Goal: Ask a question: Seek information or help from site administrators or community

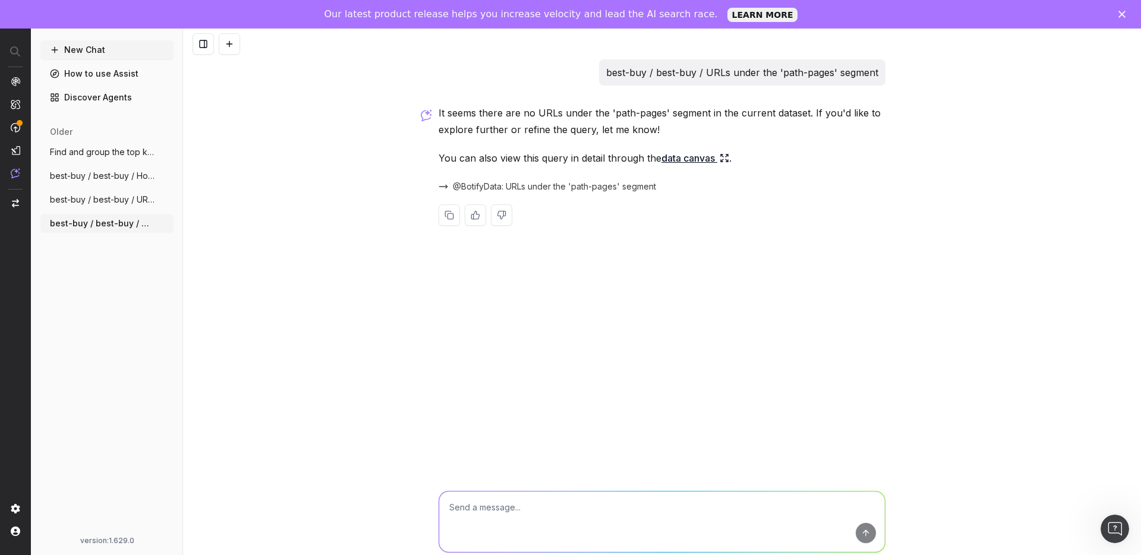
click at [351, 97] on div "best-buy / best-buy / URLs under the 'path-pages' segment It seems there are no…" at bounding box center [662, 306] width 958 height 555
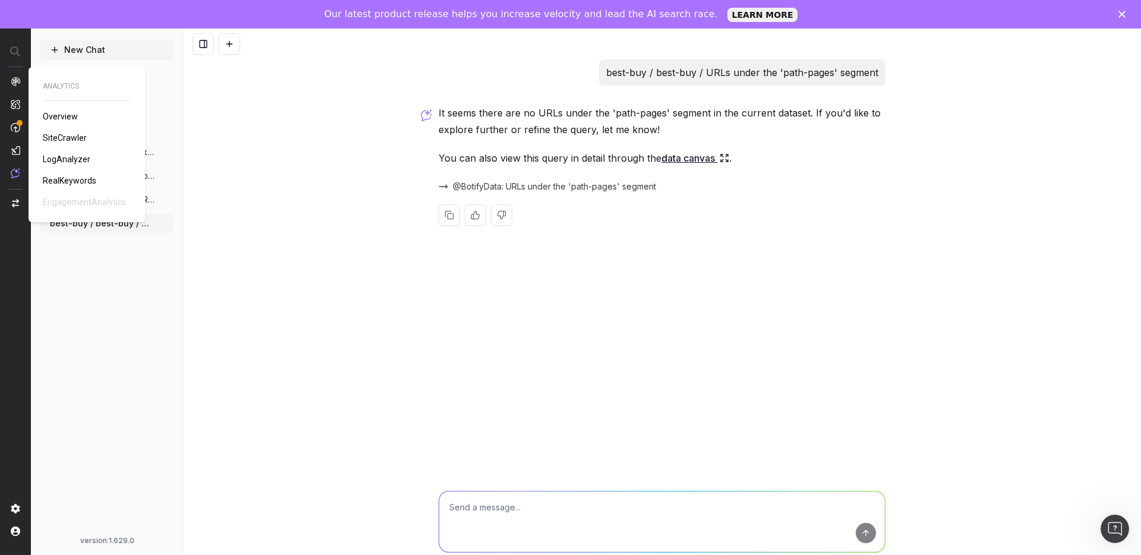
click at [52, 136] on span "SiteCrawler" at bounding box center [65, 138] width 44 height 10
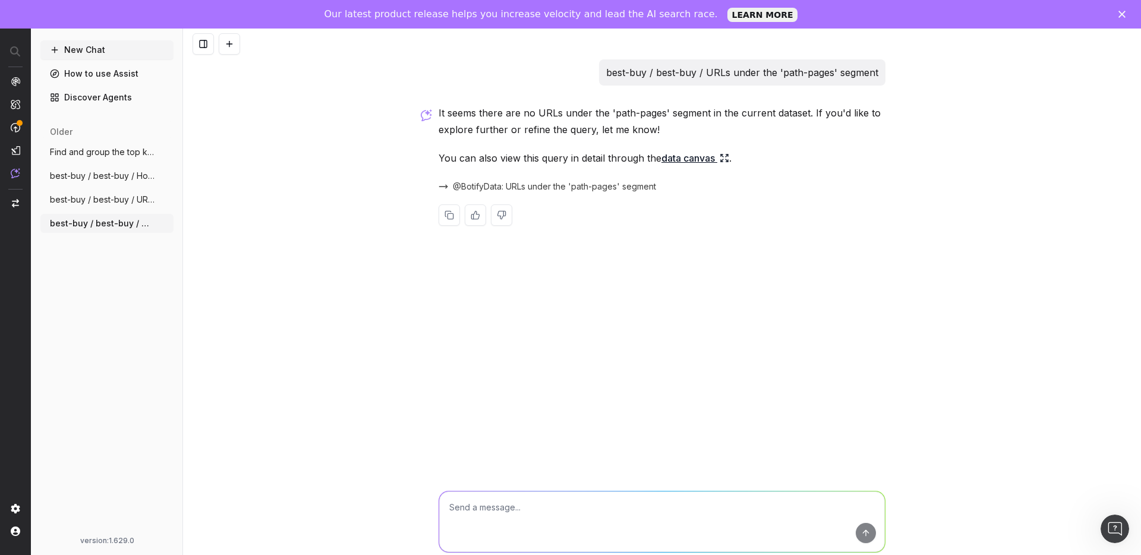
click at [495, 531] on textarea at bounding box center [662, 522] width 446 height 61
type textarea "URLs in the segmenation "pagetype" and segment "reviews""
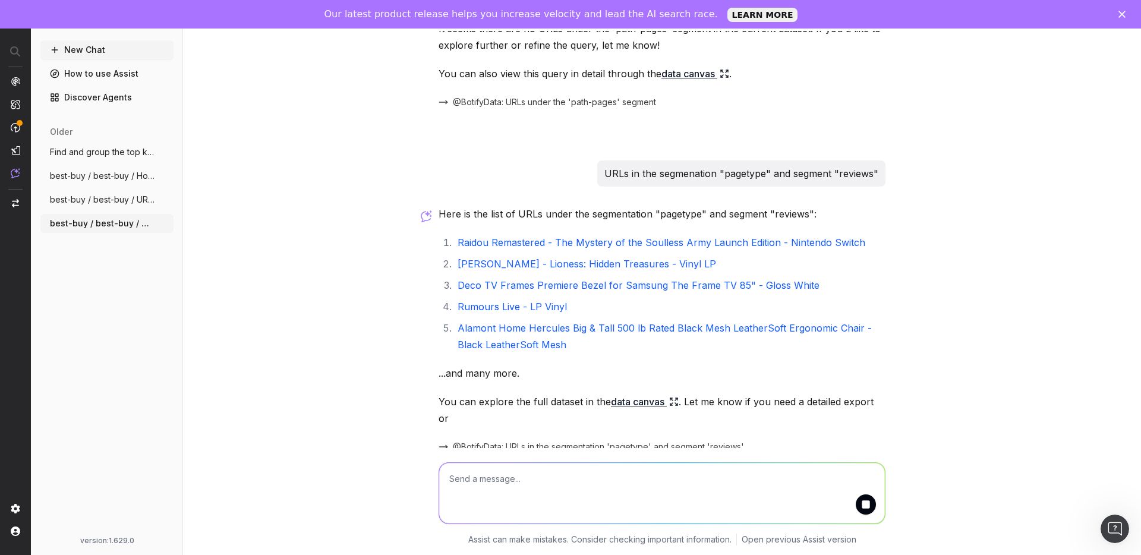
scroll to position [113, 0]
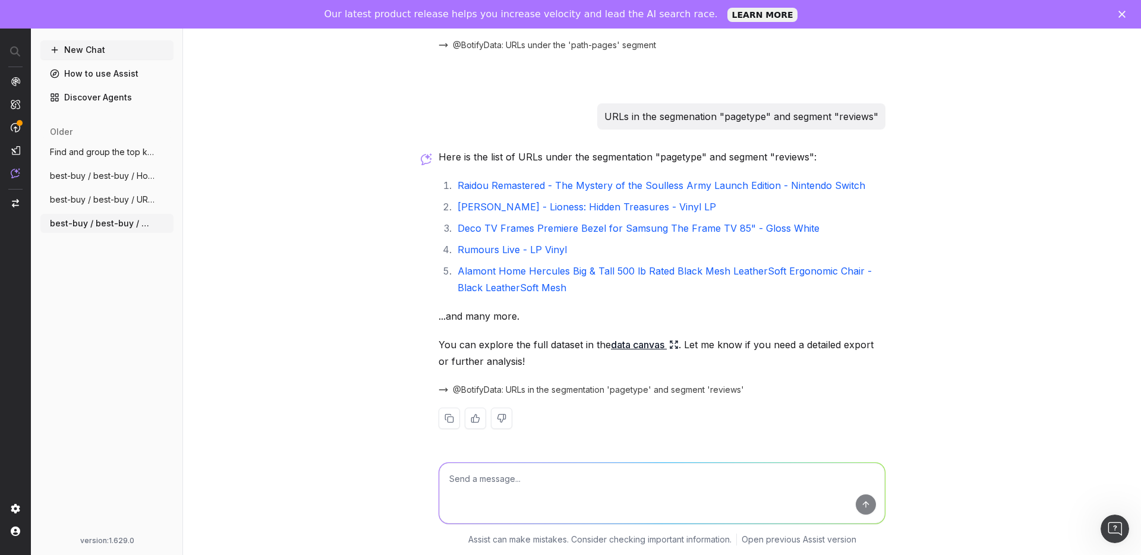
click at [512, 391] on span "@BotifyData: URLs in the segmentation 'pagetype' and segment 'reviews'" at bounding box center [598, 390] width 291 height 12
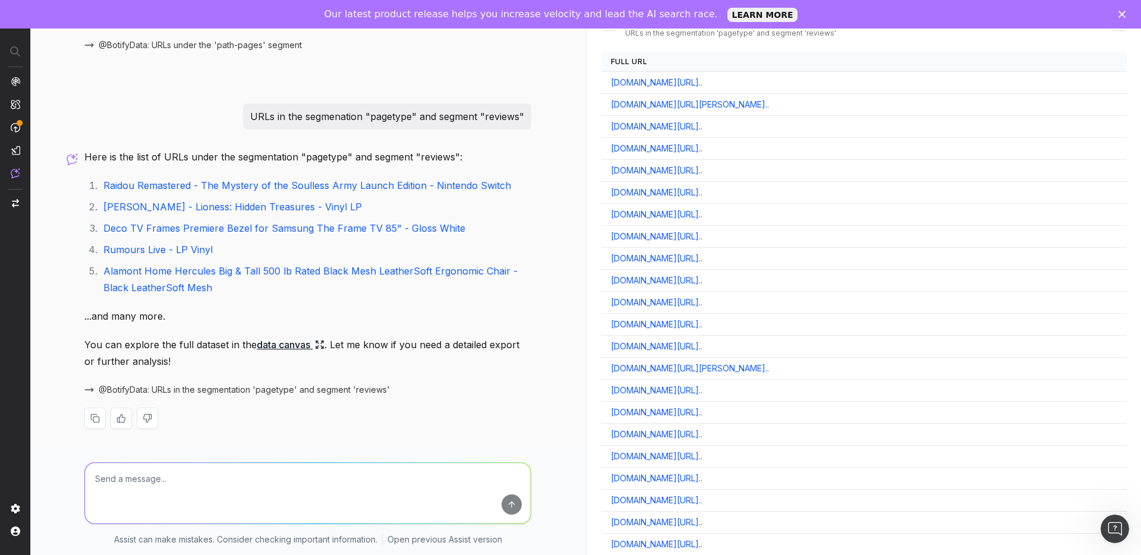
click at [425, 120] on p "URLs in the segmenation "pagetype" and segment "reviews"" at bounding box center [387, 116] width 274 height 17
click at [481, 110] on p "URLs in the segmenation "pagetype" and segment "reviews"" at bounding box center [387, 116] width 274 height 17
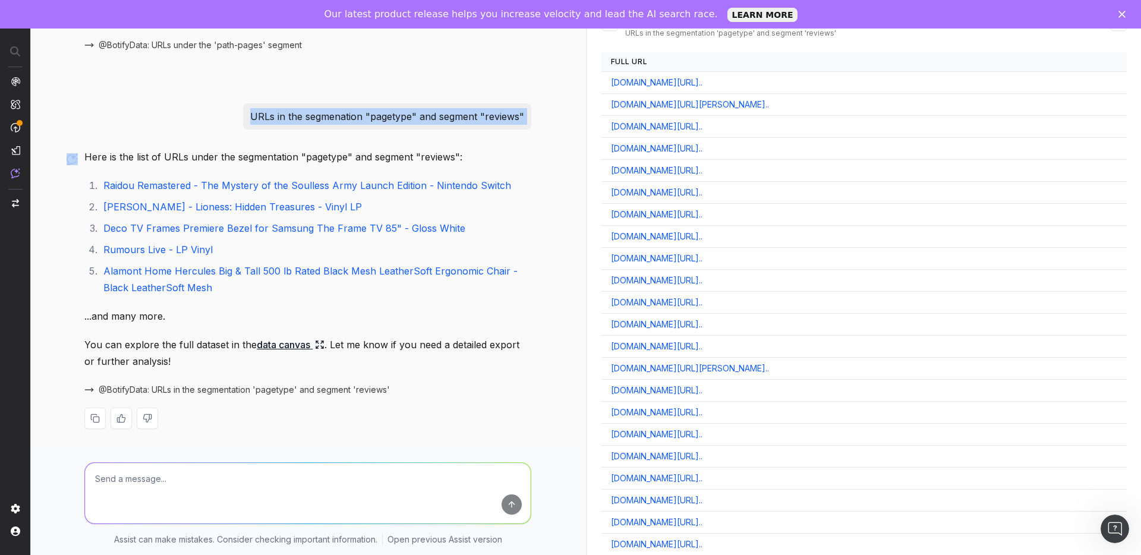
click at [481, 110] on p "URLs in the segmenation "pagetype" and segment "reviews"" at bounding box center [387, 116] width 274 height 17
click at [346, 496] on textarea at bounding box center [308, 493] width 446 height 61
drag, startPoint x: 278, startPoint y: 117, endPoint x: 525, endPoint y: 117, distance: 247.3
click at [525, 117] on div "URLs in the segmenation "pagetype" and segment "reviews"" at bounding box center [387, 116] width 288 height 26
copy p "in the segmenation "pagetype" and segment "reviews""
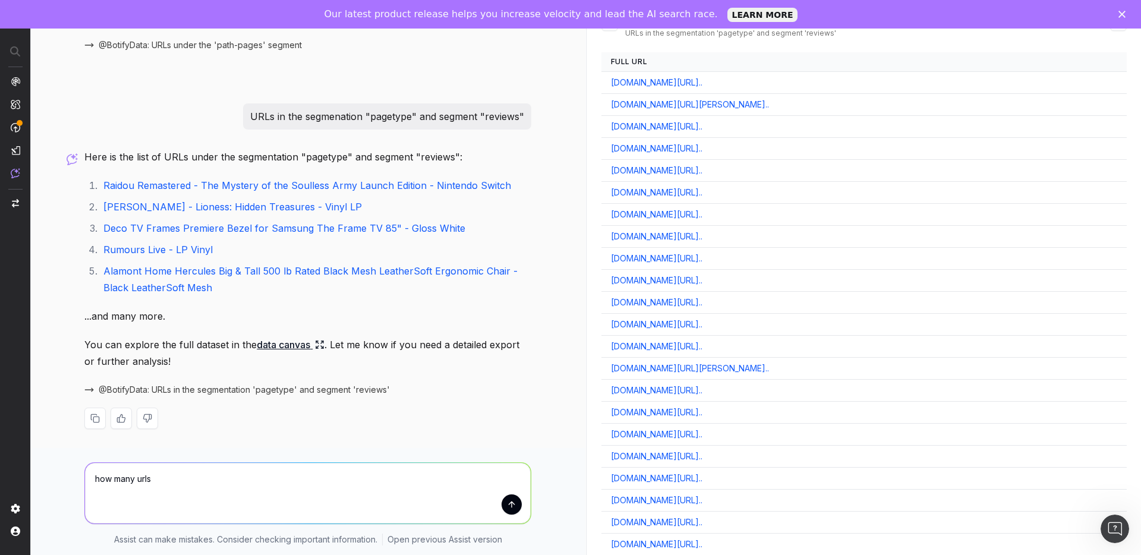
click at [242, 476] on textarea "how many urls" at bounding box center [308, 493] width 446 height 61
paste textarea "in the segmenation "pagetype" and segment "reviews""
type textarea "how many urls in the segmenation "pagetype" and segment "reviews" ?"
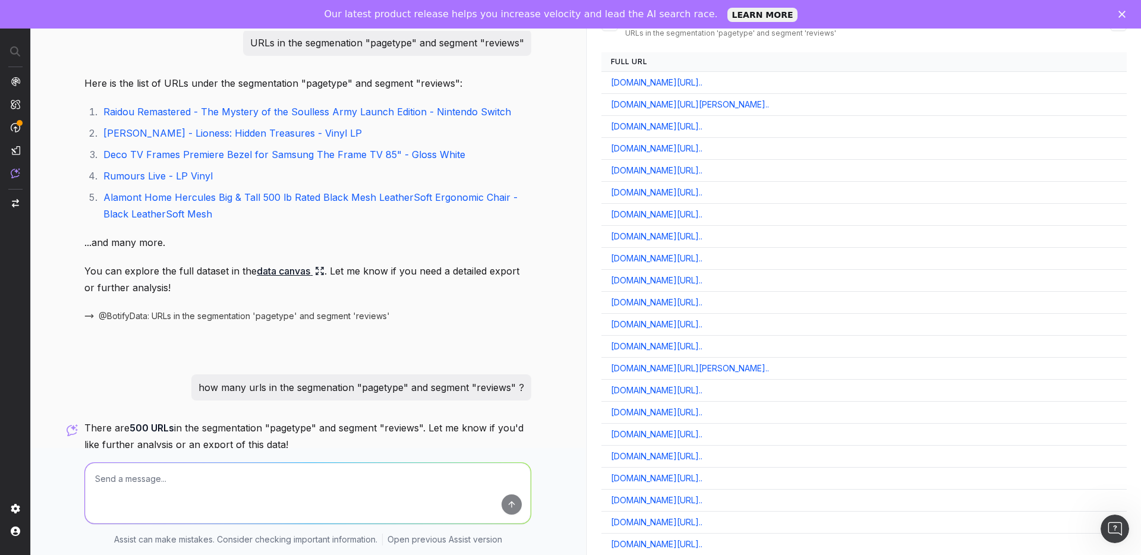
scroll to position [244, 0]
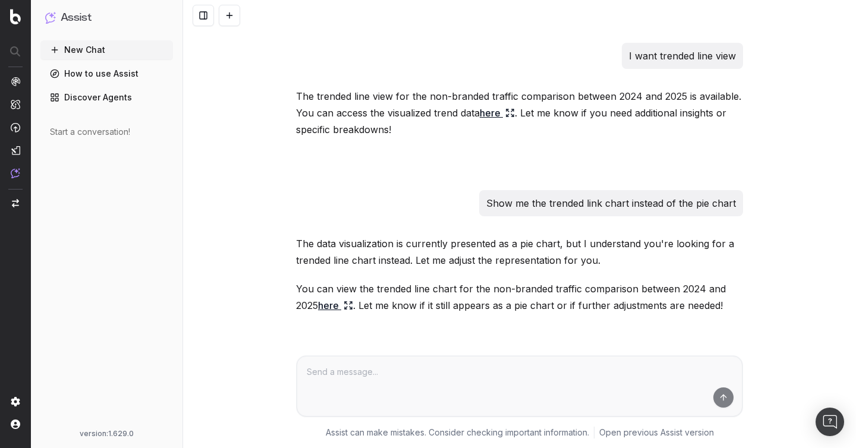
scroll to position [495, 0]
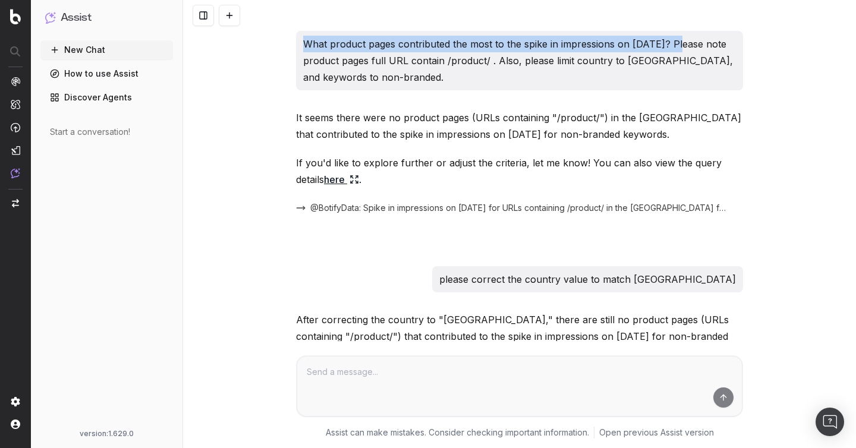
drag, startPoint x: 679, startPoint y: 43, endPoint x: 307, endPoint y: 44, distance: 371.5
click at [307, 44] on p "What product pages contributed the most to the spike in impressions on June 27t…" at bounding box center [519, 61] width 433 height 50
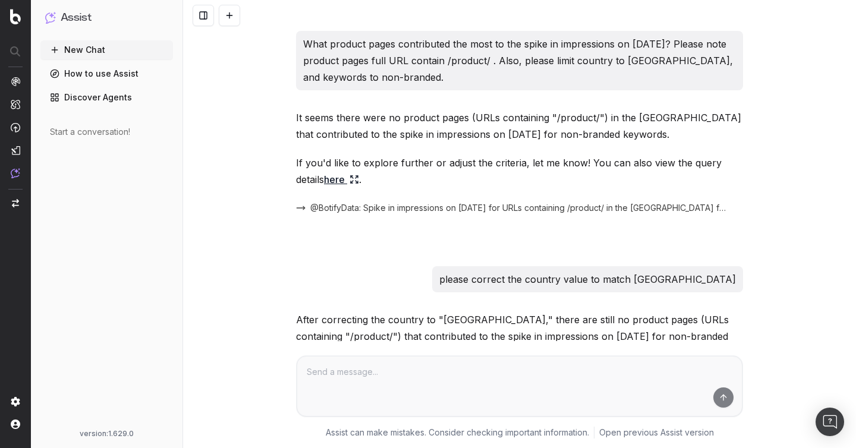
click at [486, 61] on p "What product pages contributed the most to the spike in impressions on June 27t…" at bounding box center [519, 61] width 433 height 50
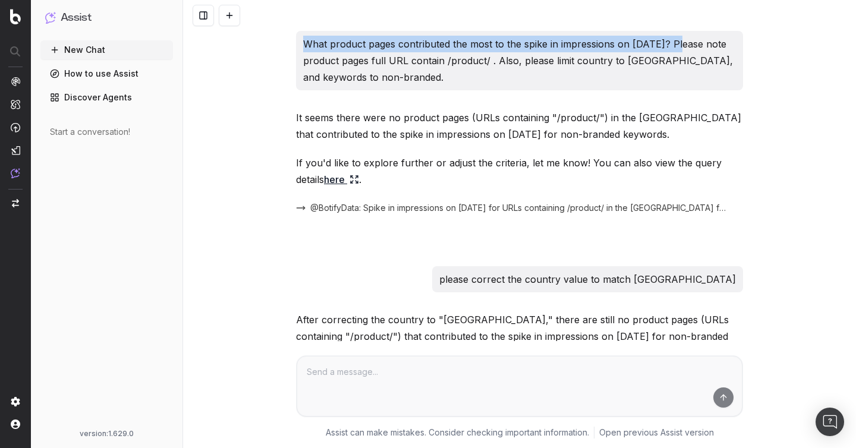
drag, startPoint x: 678, startPoint y: 44, endPoint x: 301, endPoint y: 45, distance: 376.3
click at [301, 45] on div "What product pages contributed the most to the spike in impressions on June 27t…" at bounding box center [519, 60] width 447 height 59
copy p "What product pages contributed the most to the spike in impressions on June 27t…"
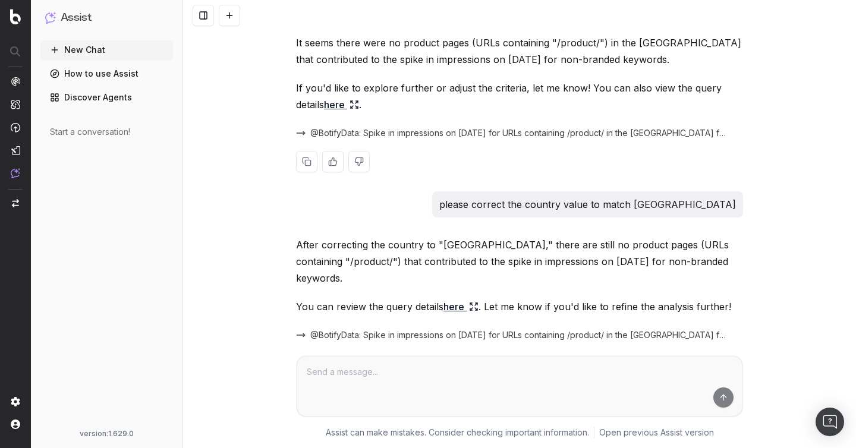
scroll to position [74, 0]
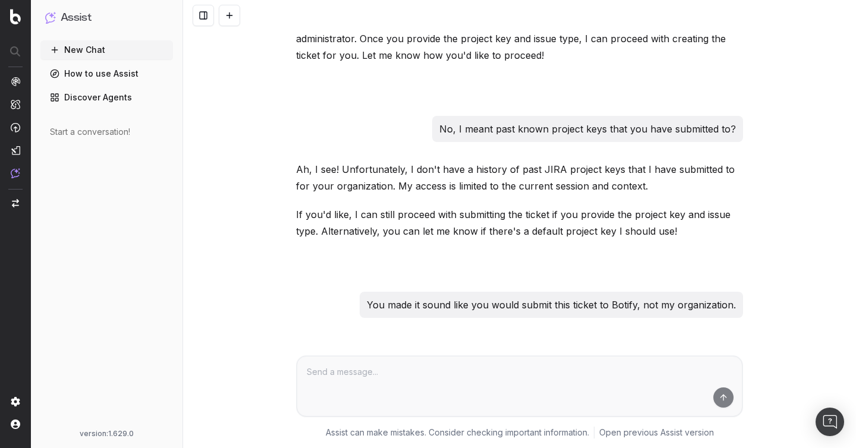
scroll to position [2003, 0]
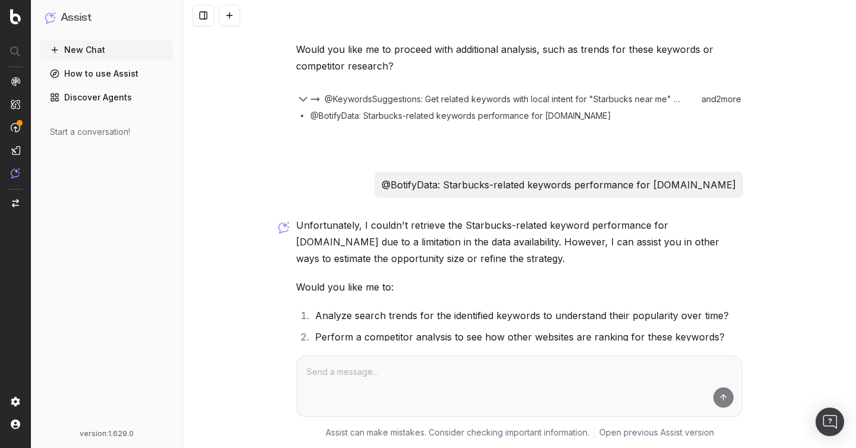
scroll to position [1275, 0]
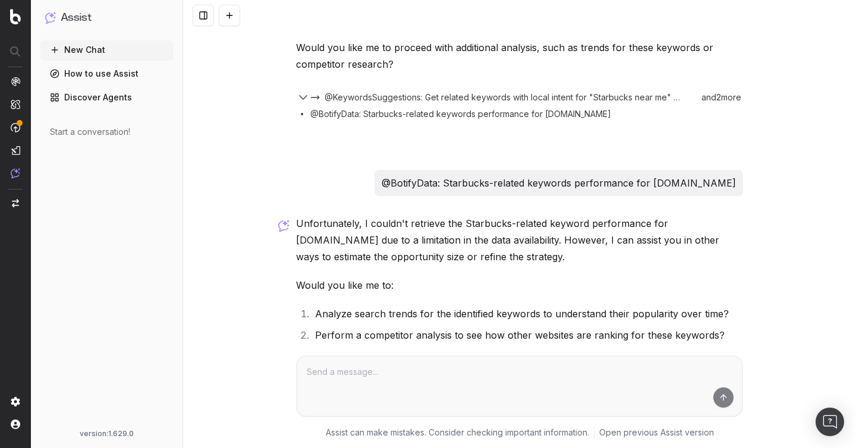
click at [495, 183] on p "@BotifyData: Starbucks-related keywords performance for Target.com" at bounding box center [559, 183] width 354 height 17
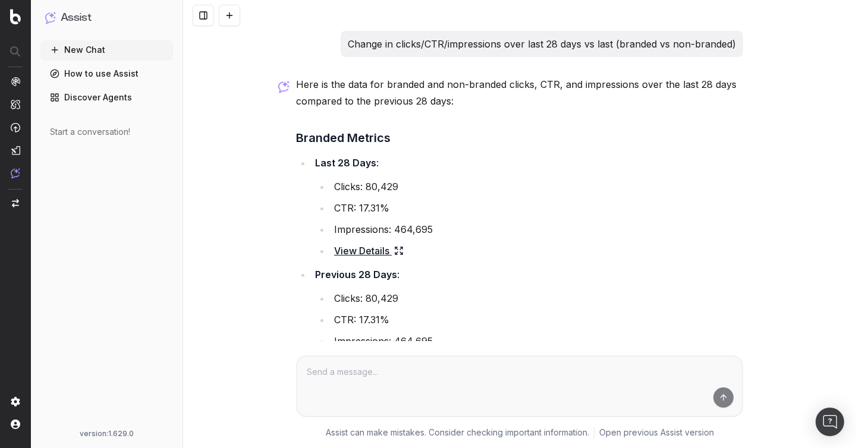
click at [463, 37] on p "Change in clicks/CTR/impressions over last 28 days vs last (branded vs non-bran…" at bounding box center [542, 44] width 388 height 17
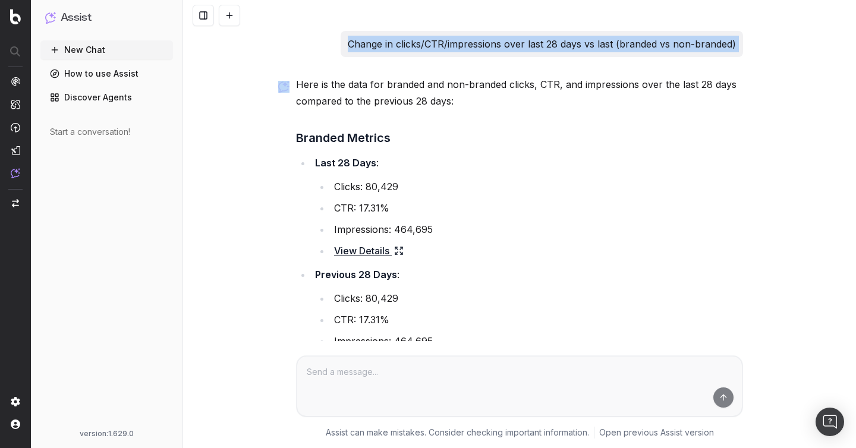
click at [463, 37] on p "Change in clicks/CTR/impressions over last 28 days vs last (branded vs non-bran…" at bounding box center [542, 44] width 388 height 17
copy p "Change in clicks/CTR/impressions over last 28 days vs last (branded vs non-bran…"
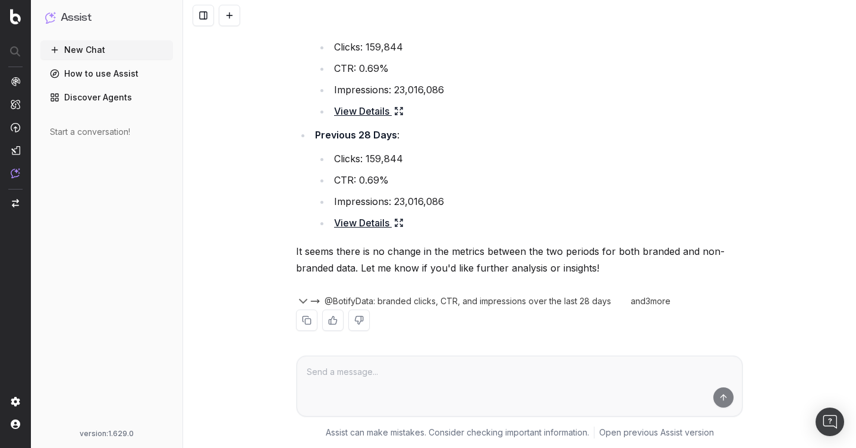
scroll to position [410, 0]
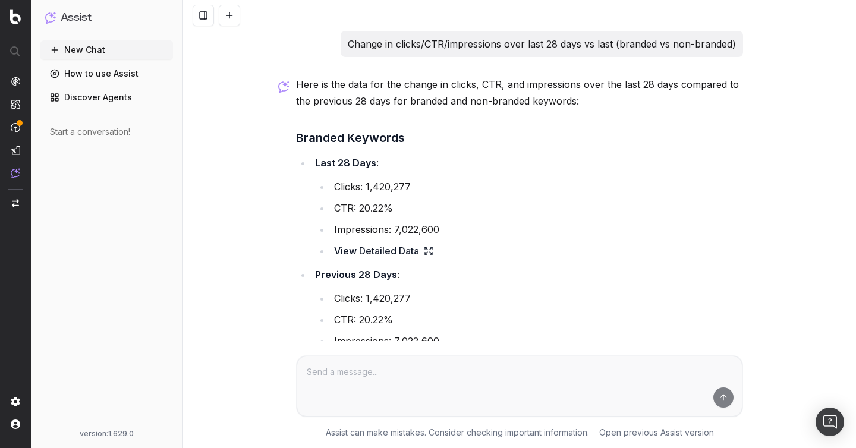
click at [533, 45] on p "Change in clicks/CTR/impressions over last 28 days vs last (branded vs non-bran…" at bounding box center [542, 44] width 388 height 17
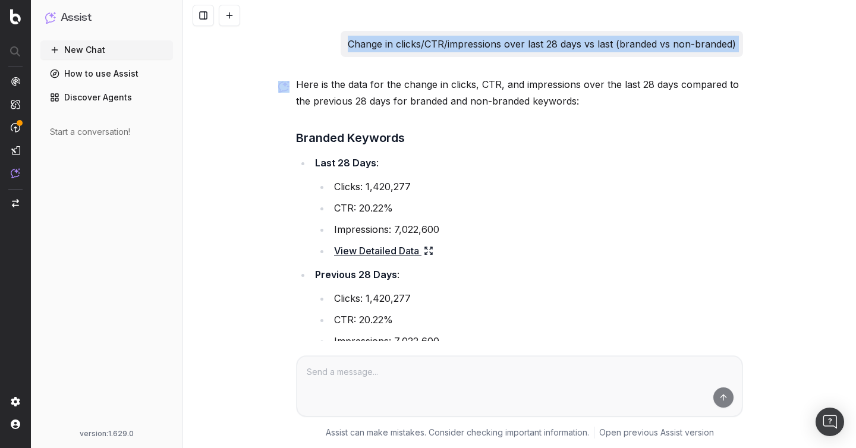
click at [533, 45] on p "Change in clicks/CTR/impressions over last 28 days vs last (branded vs non-bran…" at bounding box center [542, 44] width 388 height 17
copy p "Change in clicks/CTR/impressions over last 28 days vs last (branded vs non-bran…"
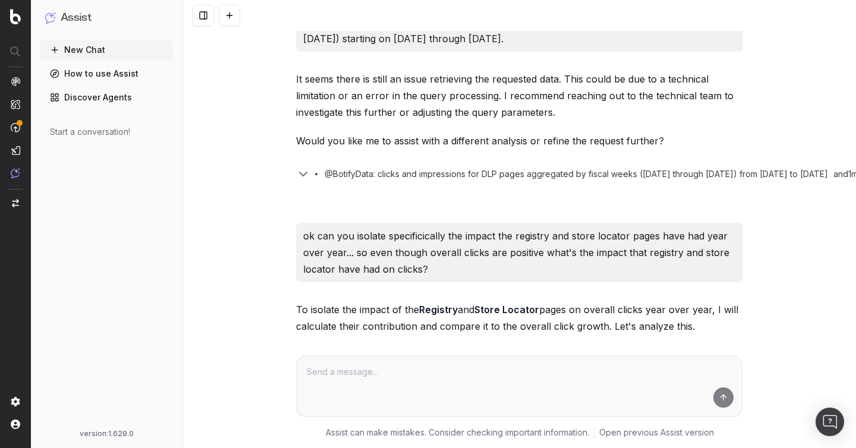
scroll to position [2434, 0]
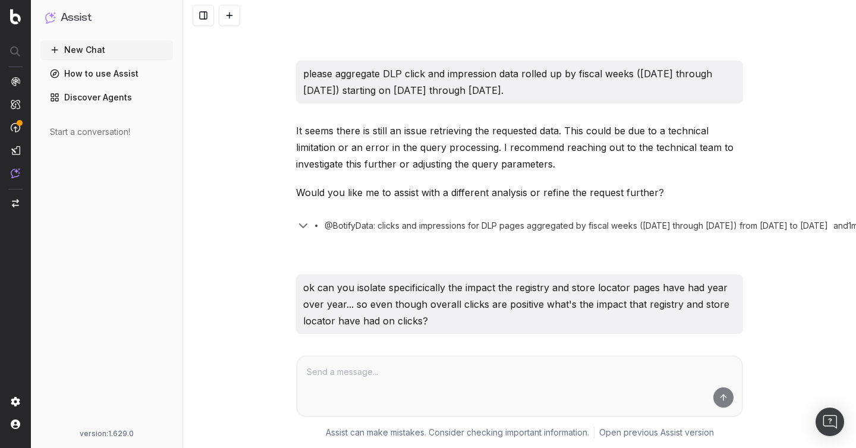
drag, startPoint x: 599, startPoint y: 94, endPoint x: 294, endPoint y: 70, distance: 305.9
copy p "please aggregate DLP click and impression data rolled up by fiscal weeks (Sunda…"
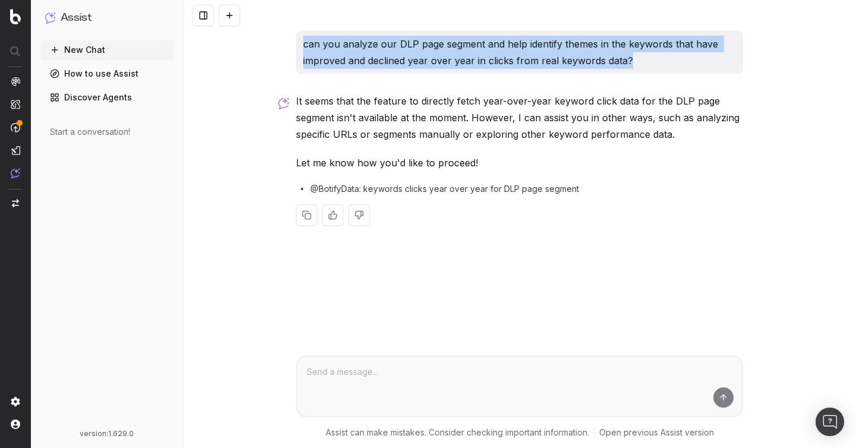
drag, startPoint x: 653, startPoint y: 63, endPoint x: 289, endPoint y: 39, distance: 364.6
click at [289, 39] on div "can you analyze our DLP page segment and help identify themes in the keywords t…" at bounding box center [519, 224] width 673 height 448
copy p "can you analyze our DLP page segment and help identify themes in the keywords t…"
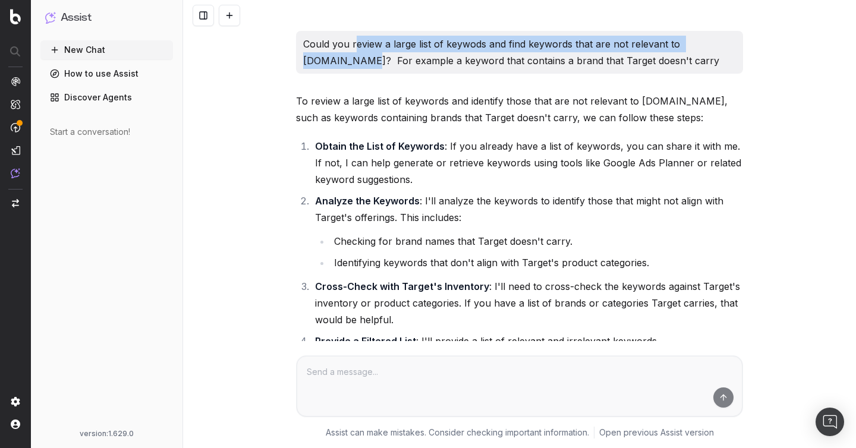
drag, startPoint x: 731, startPoint y: 45, endPoint x: 353, endPoint y: 41, distance: 378.1
click at [353, 41] on p "Could you review a large list of keywods and find keywords that are not relevan…" at bounding box center [519, 52] width 433 height 33
copy p "eview a large list of keywods and find keywords that are not relevant to target…"
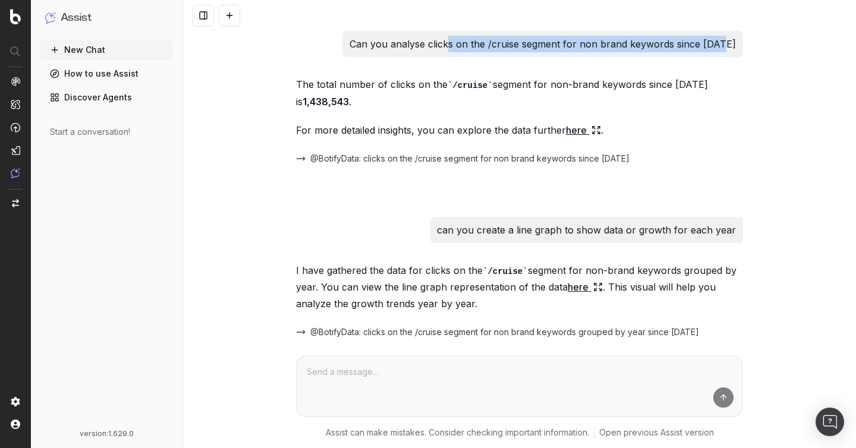
drag, startPoint x: 735, startPoint y: 45, endPoint x: 465, endPoint y: 49, distance: 270.5
click at [465, 49] on p "Can you analyse clicks on the /cruise segment for non brand keywords since 2022" at bounding box center [543, 44] width 386 height 17
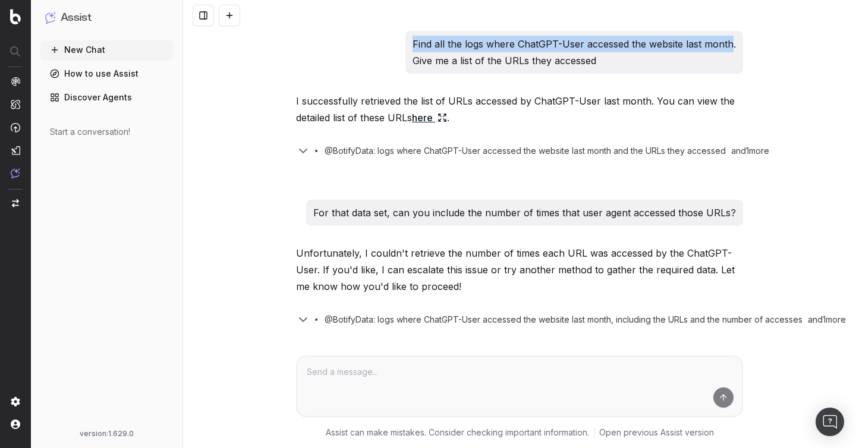
drag, startPoint x: 732, startPoint y: 42, endPoint x: 414, endPoint y: 43, distance: 318.0
click at [414, 43] on p "Find all the logs where ChatGPT-User accessed the website last month. Give me a…" at bounding box center [574, 52] width 323 height 33
copy p "Find all the logs where ChatGPT-User accessed the website last month"
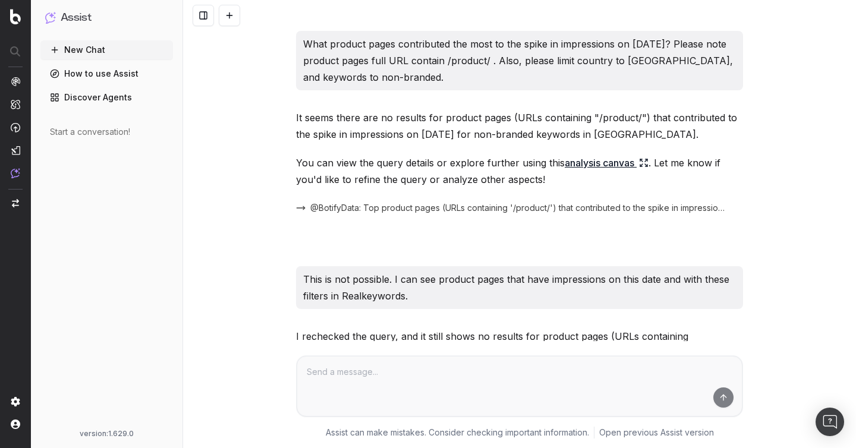
click at [526, 46] on p "What product pages contributed the most to the spike in impressions on June 27t…" at bounding box center [519, 61] width 433 height 50
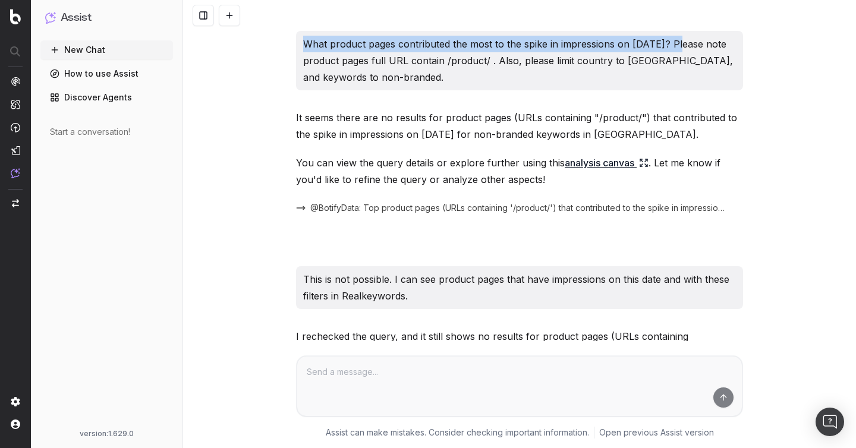
drag, startPoint x: 678, startPoint y: 45, endPoint x: 301, endPoint y: 45, distance: 376.3
click at [301, 45] on div "What product pages contributed the most to the spike in impressions on June 27t…" at bounding box center [519, 60] width 447 height 59
copy p "What product pages contributed the most to the spike in impressions on June 27t…"
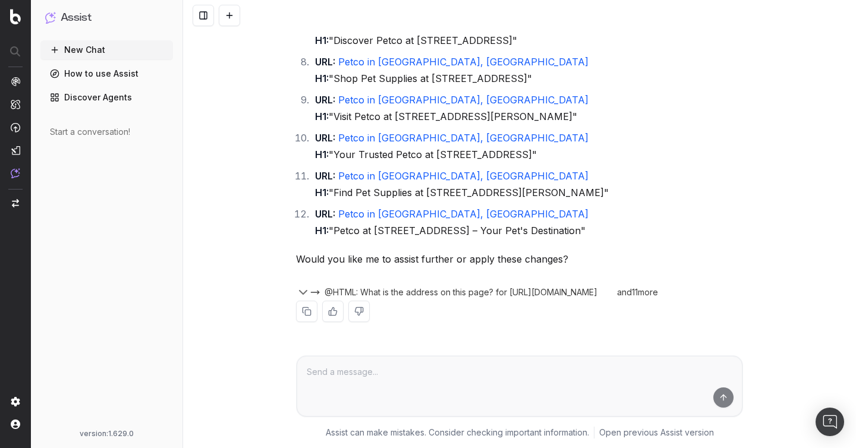
scroll to position [31220, 0]
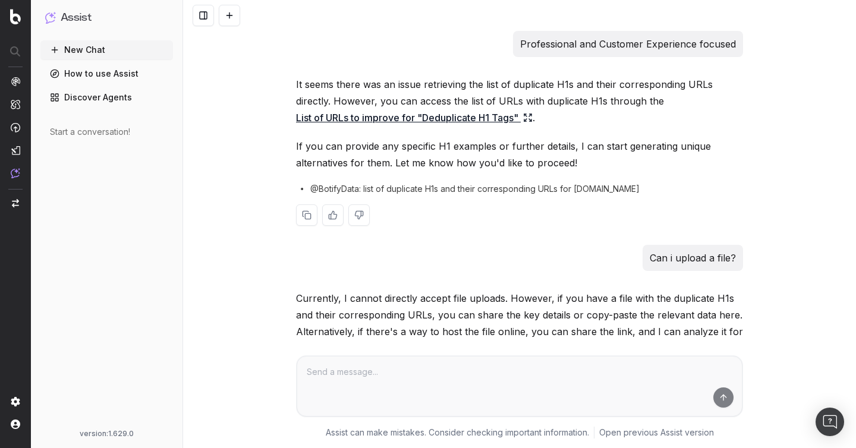
scroll to position [723, 0]
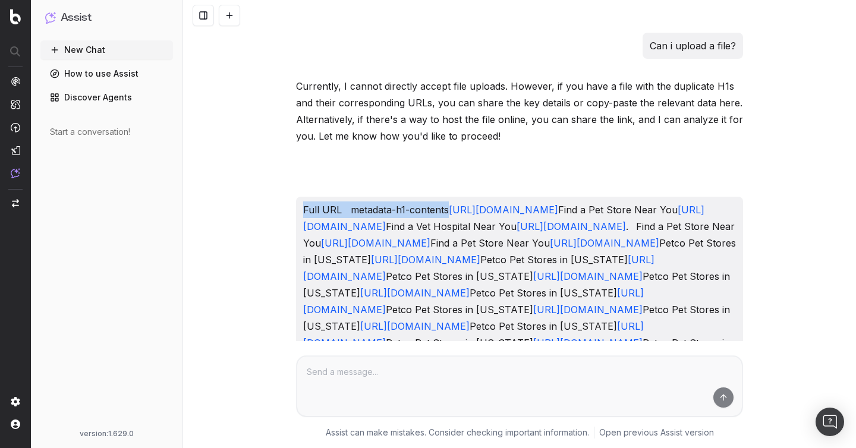
drag, startPoint x: 465, startPoint y: 208, endPoint x: 303, endPoint y: 207, distance: 162.3
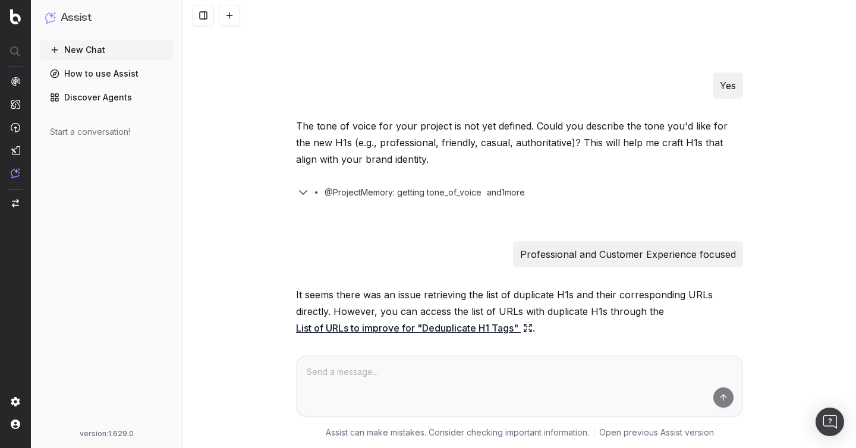
scroll to position [0, 0]
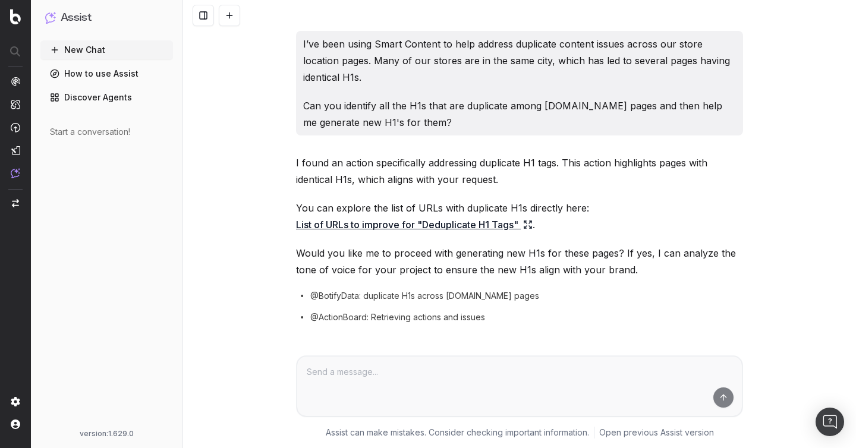
click at [461, 58] on p "I’ve been using Smart Content to help address duplicate content issues across o…" at bounding box center [519, 61] width 433 height 50
drag, startPoint x: 433, startPoint y: 123, endPoint x: 298, endPoint y: 108, distance: 135.2
click at [298, 108] on div "I’ve been using Smart Content to help address duplicate content issues across o…" at bounding box center [519, 83] width 447 height 105
copy p "Can you identify all the H1s that are duplicate among stores.petco.com pages an…"
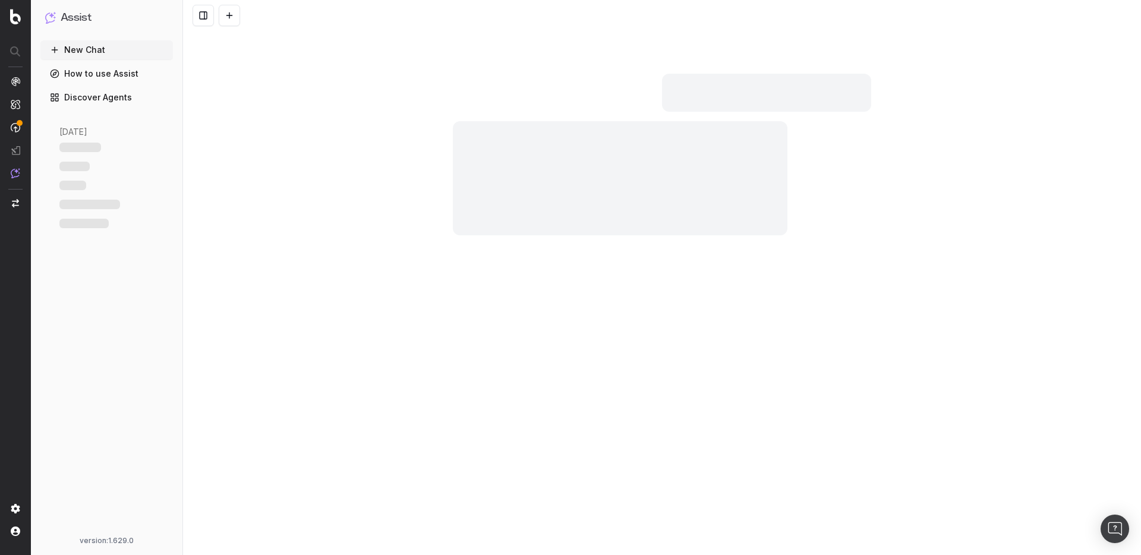
scroll to position [70, 0]
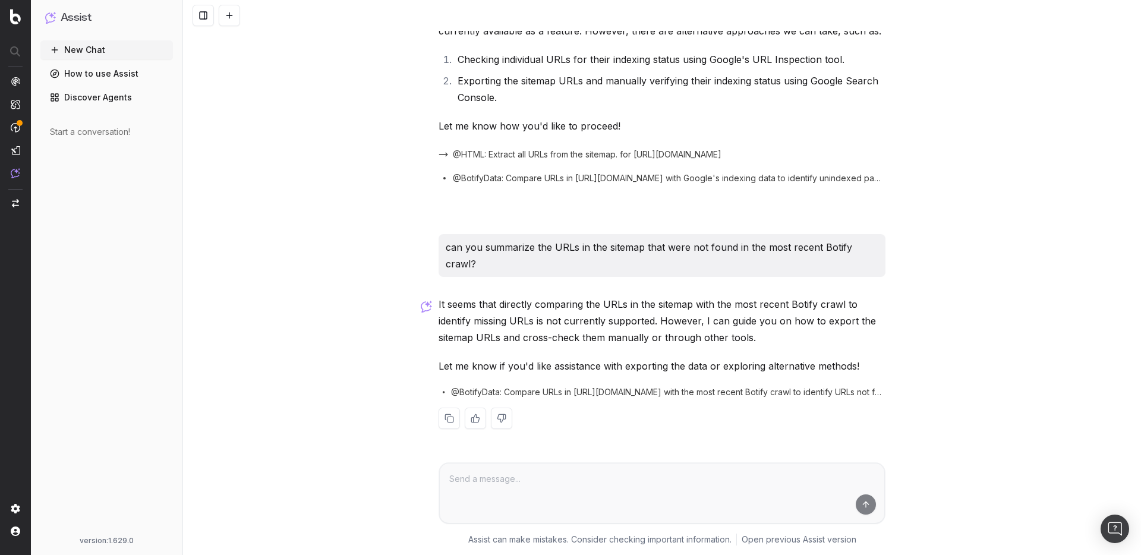
click at [651, 259] on p "can you summarize the URLs in the sitemap that were not found in the most recen…" at bounding box center [662, 255] width 433 height 33
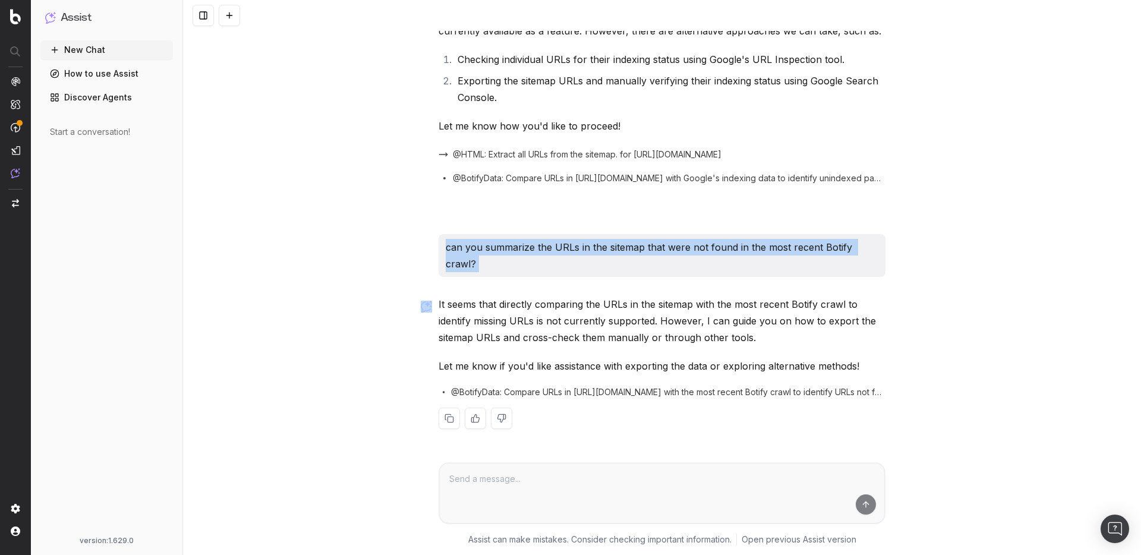
click at [651, 259] on p "can you summarize the URLs in the sitemap that were not found in the most recen…" at bounding box center [662, 255] width 433 height 33
copy p "can you summarize the URLs in the sitemap that were not found in the most recen…"
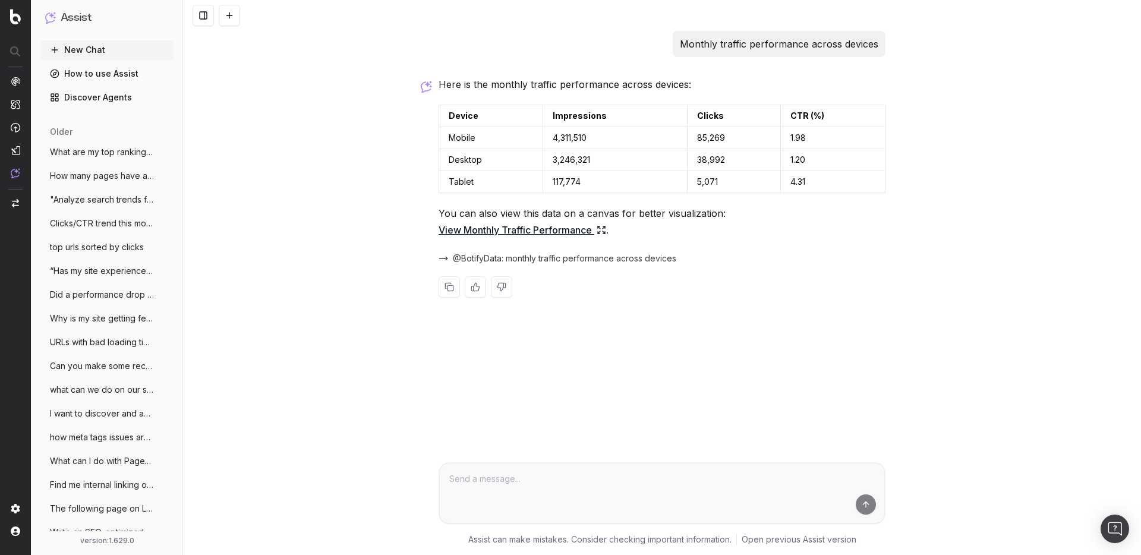
click at [798, 45] on p "Monthly traffic performance across devices" at bounding box center [779, 44] width 199 height 17
copy p "Monthly traffic performance across devices"
